Goal: Task Accomplishment & Management: Complete application form

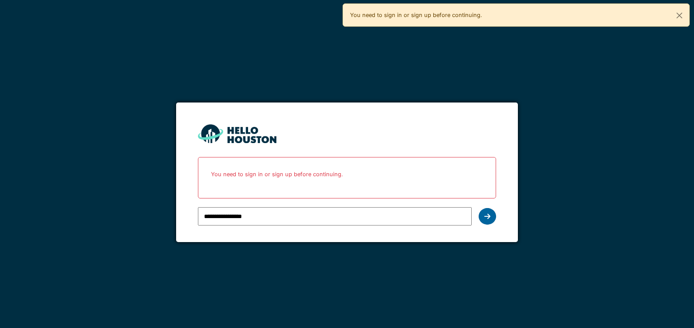
click at [491, 213] on div at bounding box center [486, 216] width 17 height 17
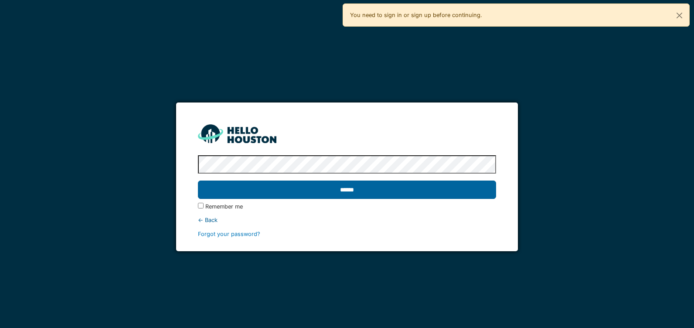
click at [447, 188] on input "******" at bounding box center [347, 189] width 298 height 18
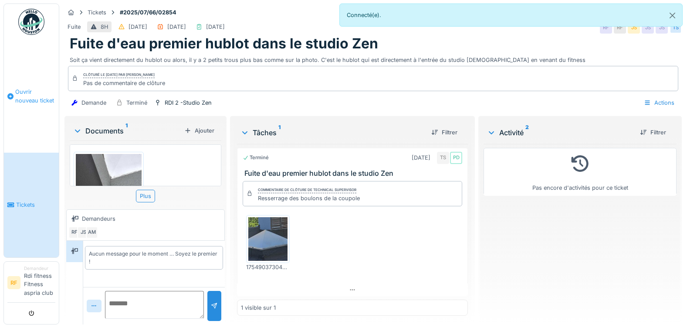
click at [18, 97] on span "Ouvrir nouveau ticket" at bounding box center [35, 96] width 40 height 17
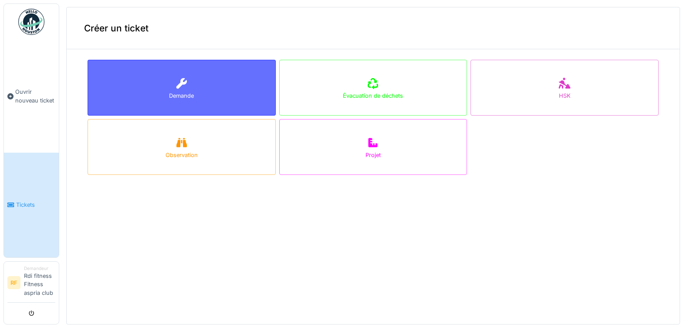
click at [166, 87] on div "Demande" at bounding box center [182, 88] width 188 height 56
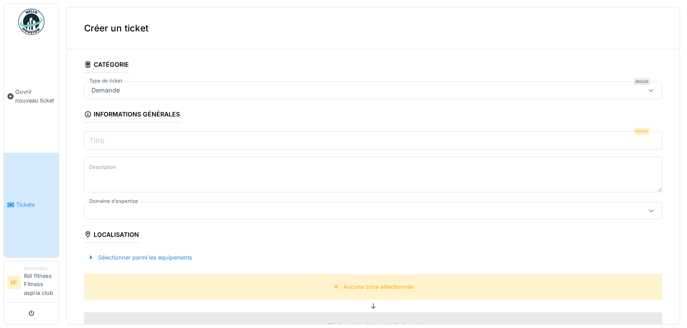
click at [157, 139] on input "Titre" at bounding box center [373, 140] width 578 height 18
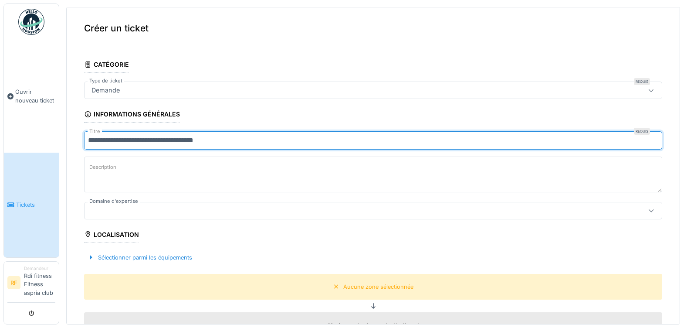
type input "**********"
click at [148, 165] on textarea "Description" at bounding box center [373, 174] width 578 height 36
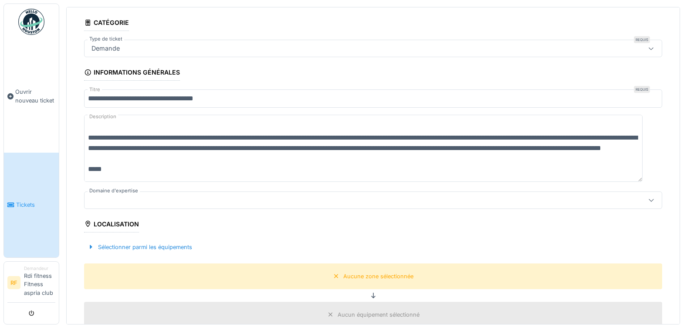
scroll to position [55, 0]
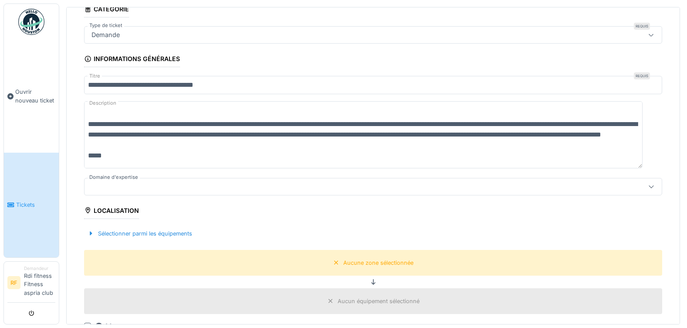
type textarea "**********"
click at [289, 183] on div at bounding box center [341, 187] width 506 height 10
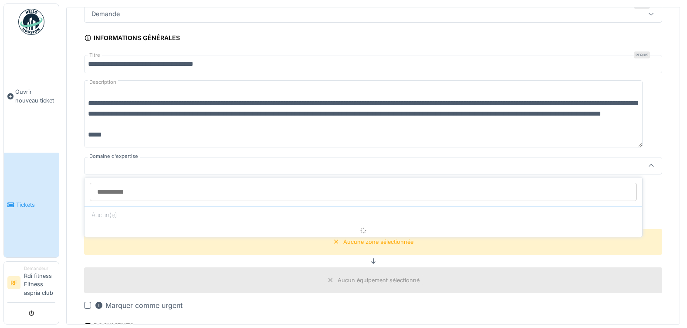
click at [239, 157] on div at bounding box center [373, 165] width 578 height 17
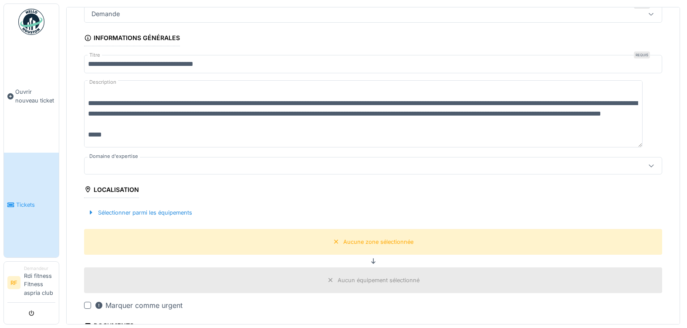
click at [229, 157] on div at bounding box center [373, 165] width 578 height 17
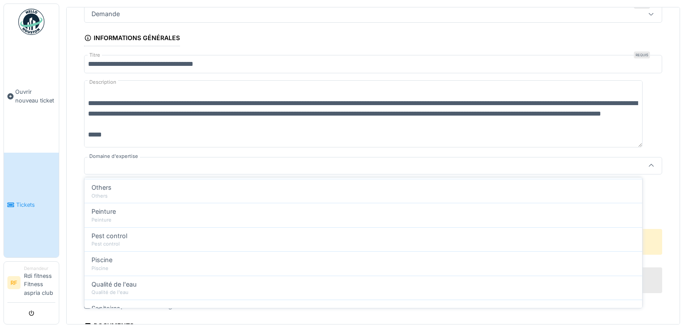
scroll to position [285, 0]
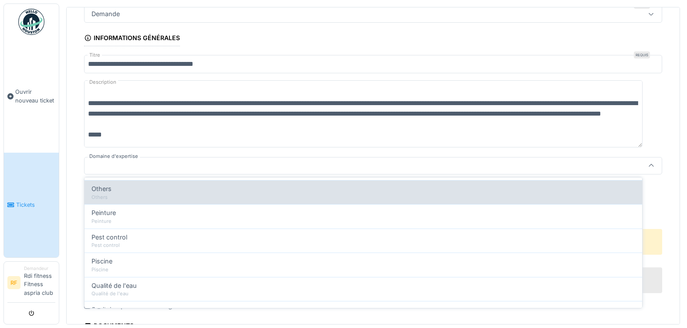
click at [162, 189] on div "Others" at bounding box center [363, 189] width 544 height 10
type input "***"
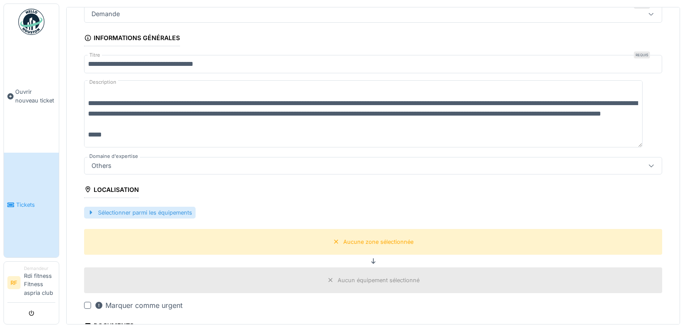
click at [169, 209] on div "Sélectionner parmi les équipements" at bounding box center [140, 212] width 112 height 12
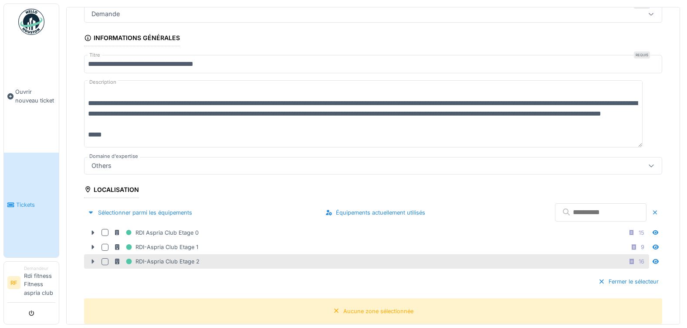
click at [91, 257] on div at bounding box center [93, 261] width 14 height 9
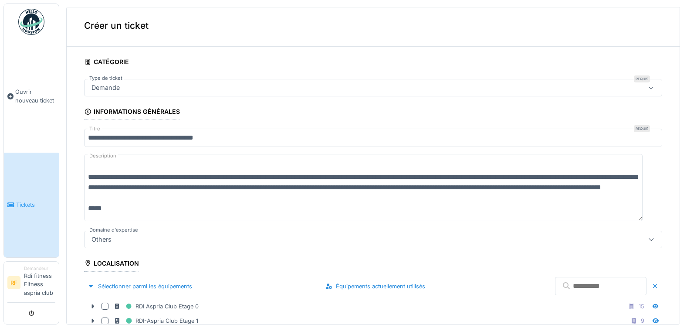
scroll to position [3, 0]
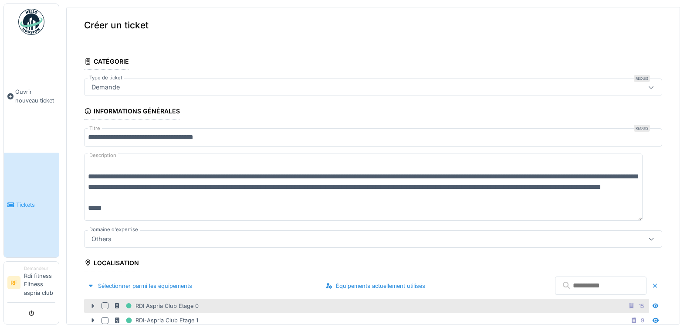
click at [94, 305] on icon at bounding box center [92, 306] width 7 height 6
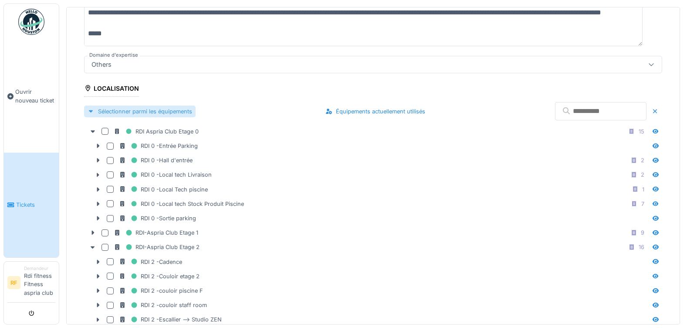
scroll to position [180, 0]
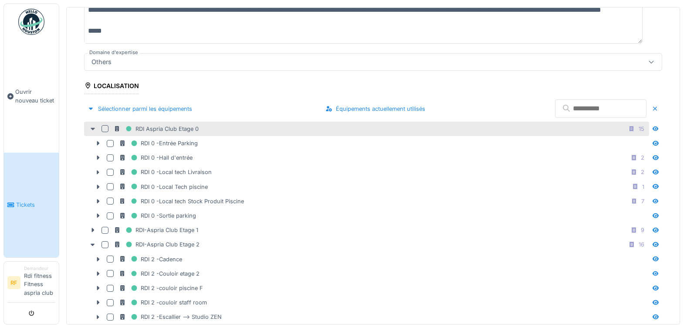
click at [93, 126] on icon at bounding box center [92, 129] width 7 height 6
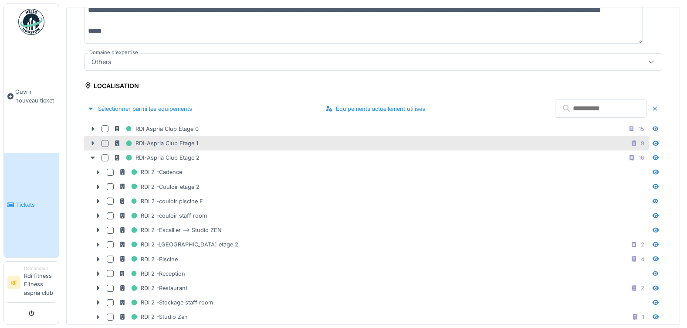
click at [93, 139] on div at bounding box center [93, 143] width 14 height 9
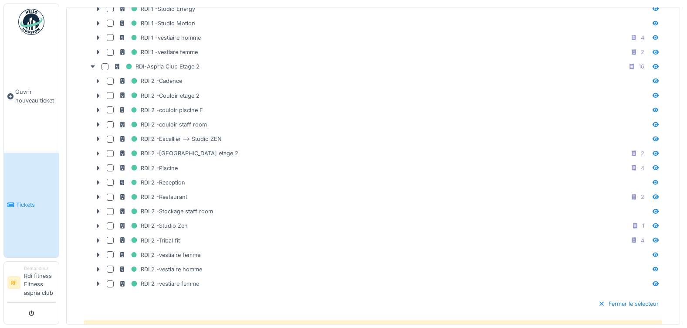
scroll to position [505, 0]
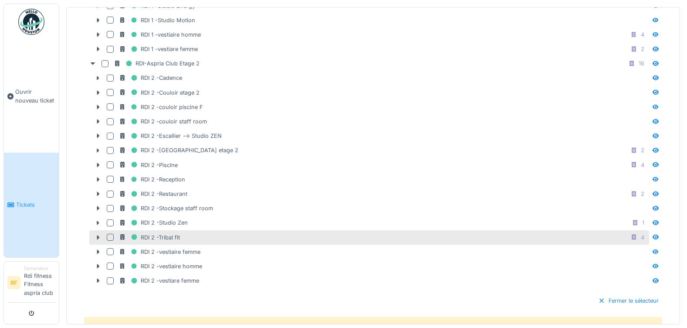
click at [111, 235] on div at bounding box center [110, 236] width 7 height 7
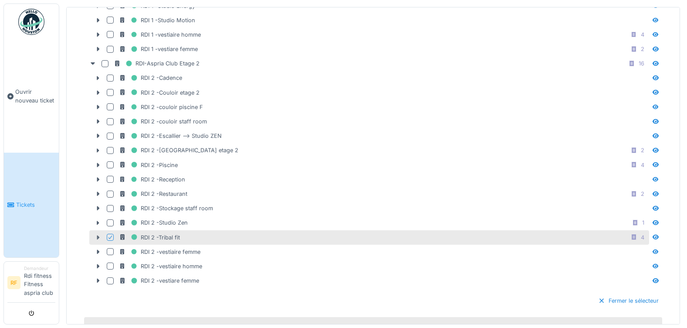
click at [96, 234] on icon at bounding box center [98, 237] width 7 height 6
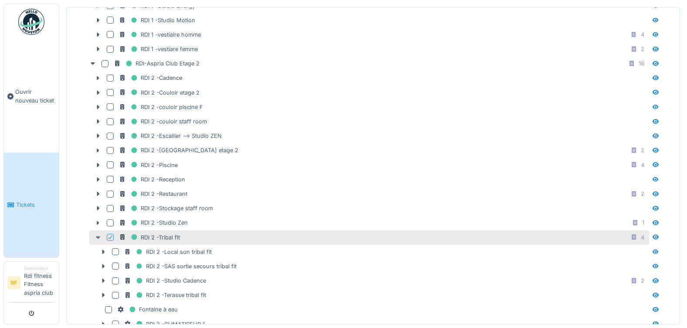
click at [96, 234] on icon at bounding box center [98, 237] width 7 height 6
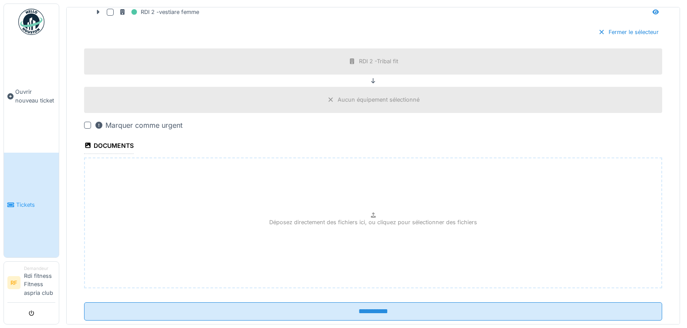
scroll to position [795, 0]
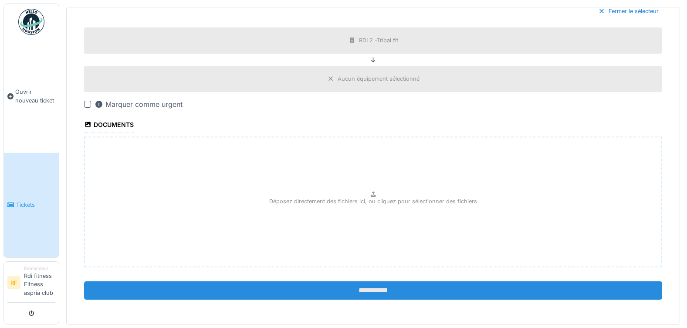
click at [363, 291] on input "**********" at bounding box center [373, 290] width 578 height 18
